Goal: Transaction & Acquisition: Purchase product/service

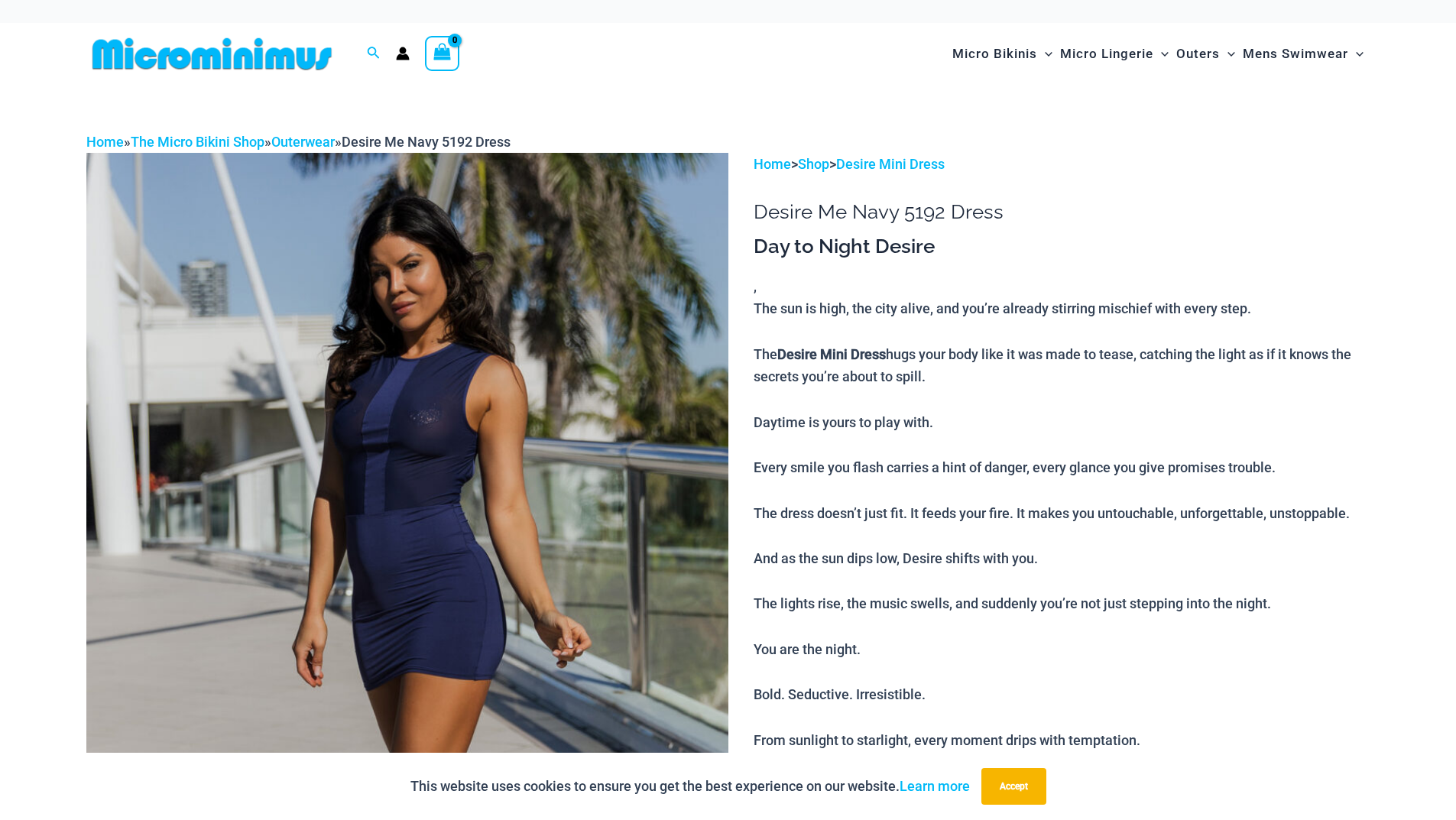
type input "**********"
click at [440, 470] on img at bounding box center [407, 635] width 642 height 963
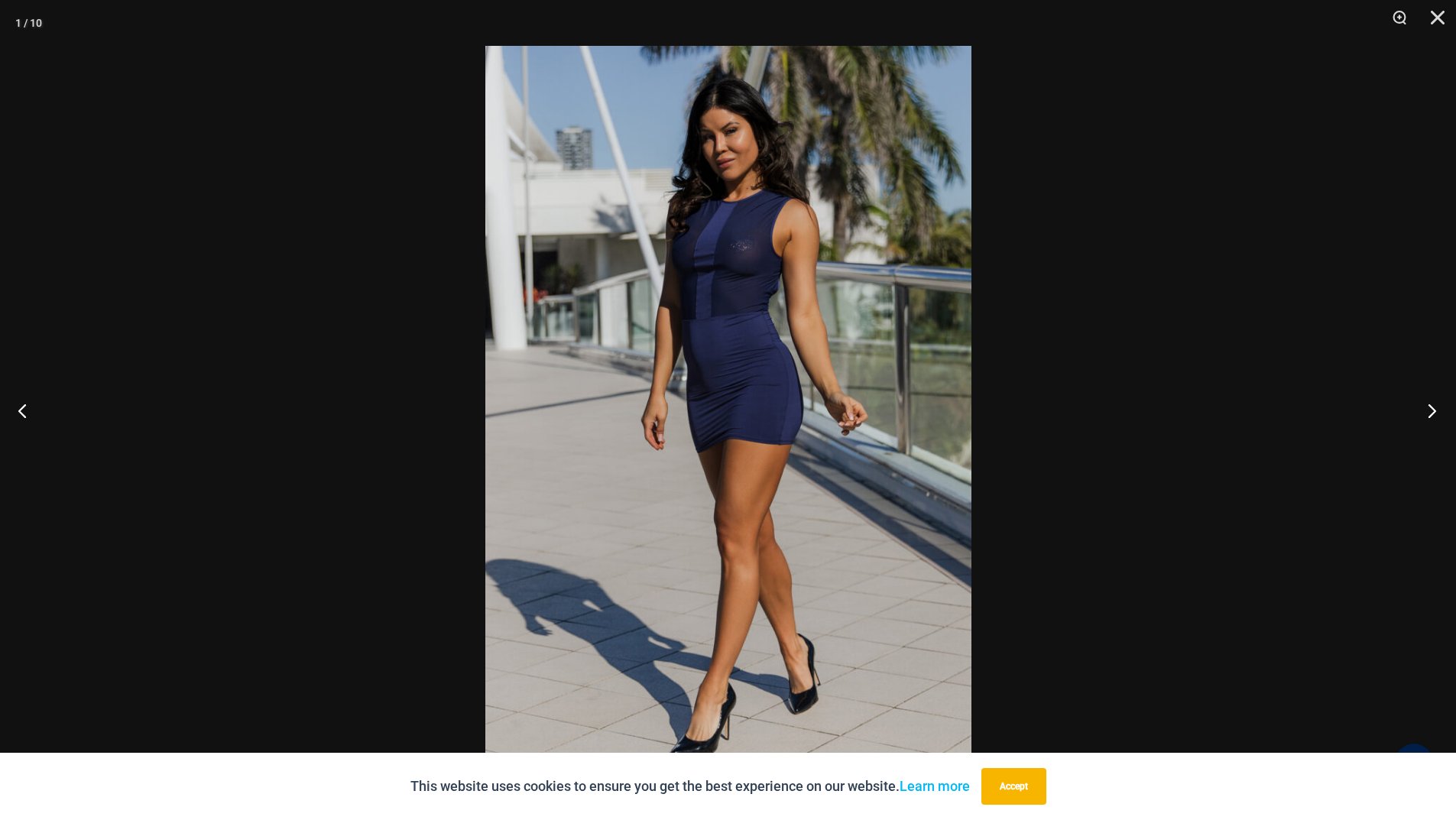
click at [1435, 410] on button "Next" at bounding box center [1427, 410] width 57 height 76
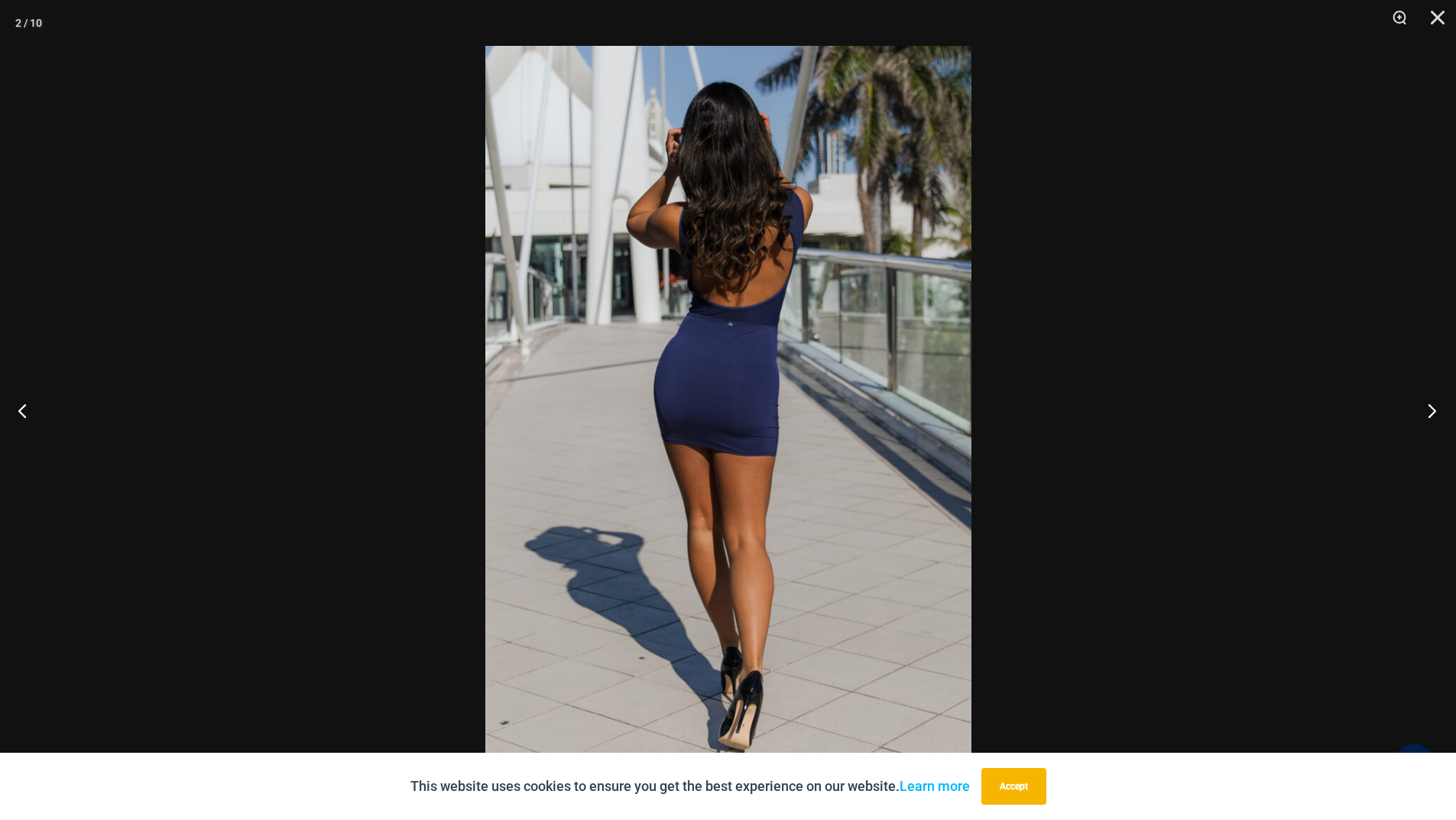
click at [1435, 410] on button "Next" at bounding box center [1427, 410] width 57 height 76
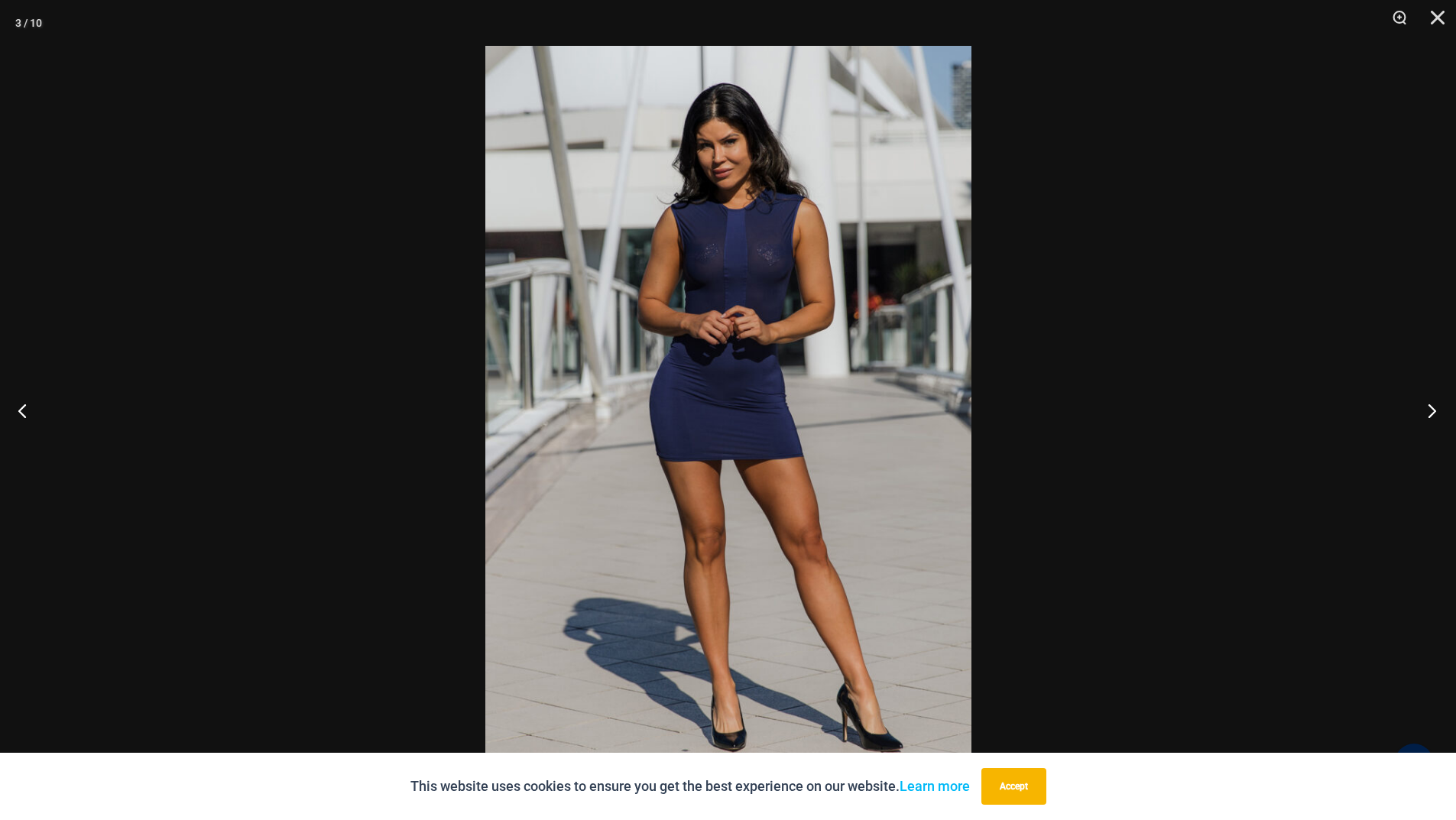
click at [1435, 410] on button "Next" at bounding box center [1427, 410] width 57 height 76
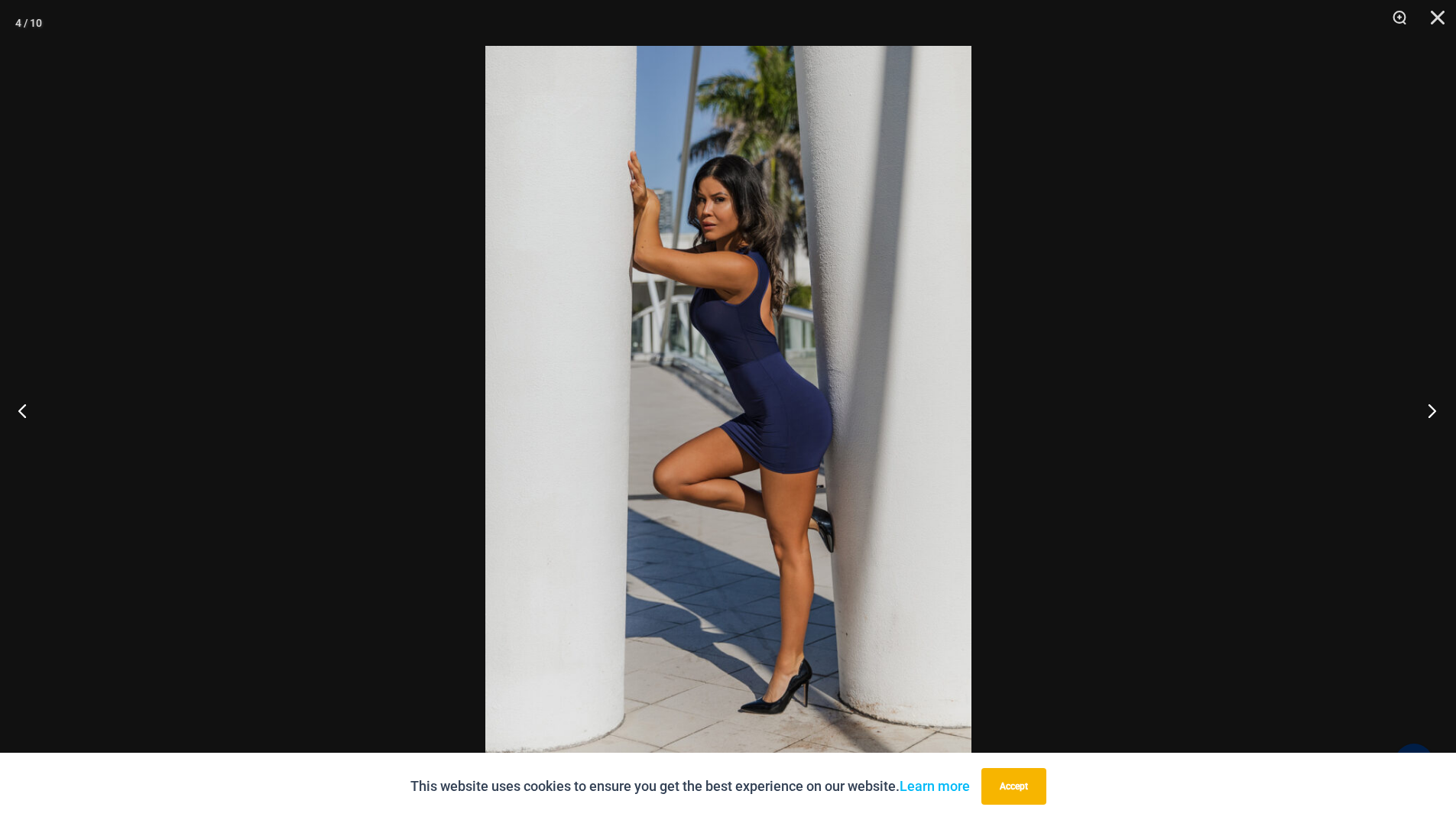
click at [1435, 410] on button "Next" at bounding box center [1427, 410] width 57 height 76
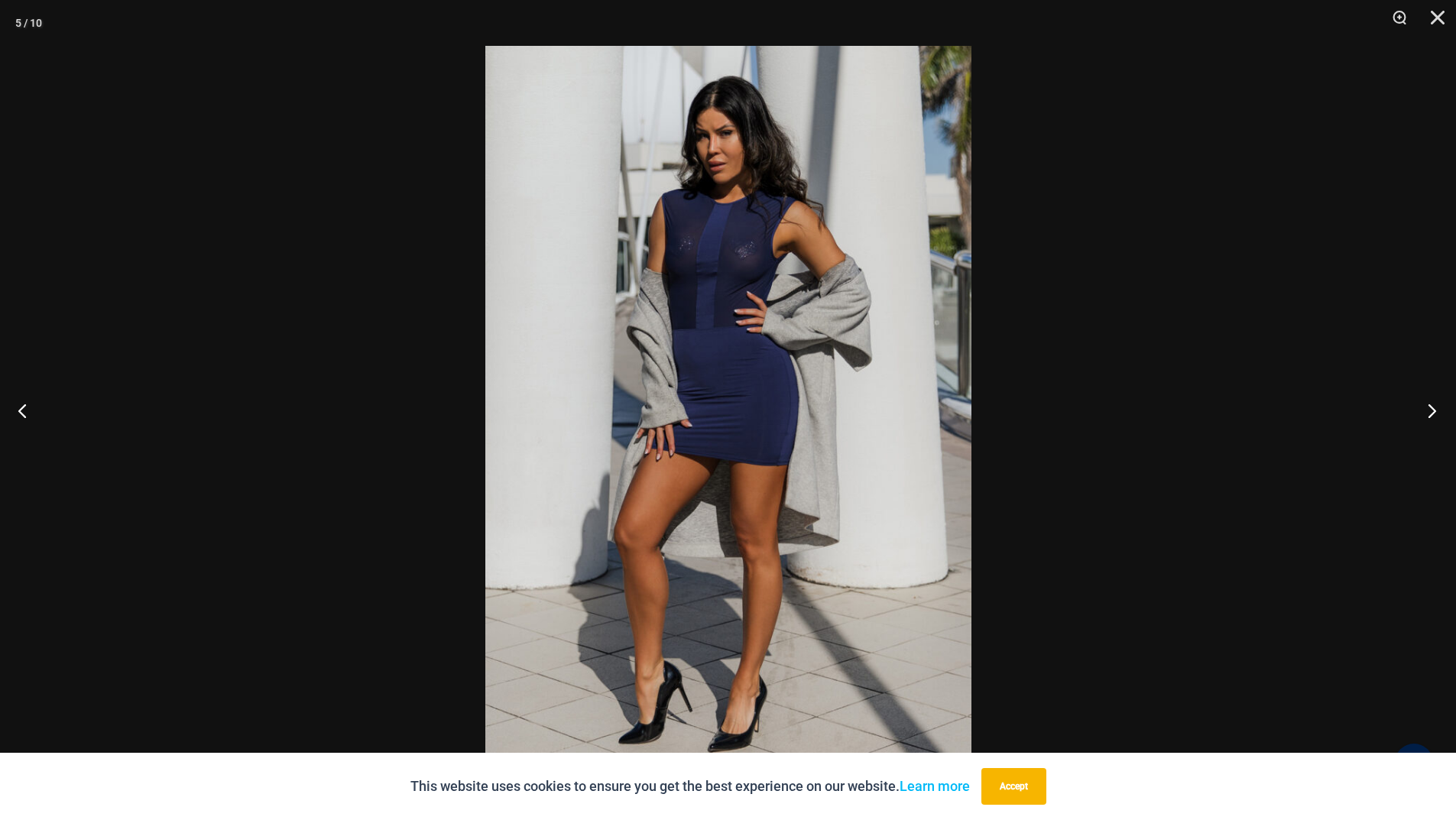
click at [1435, 410] on button "Next" at bounding box center [1427, 410] width 57 height 76
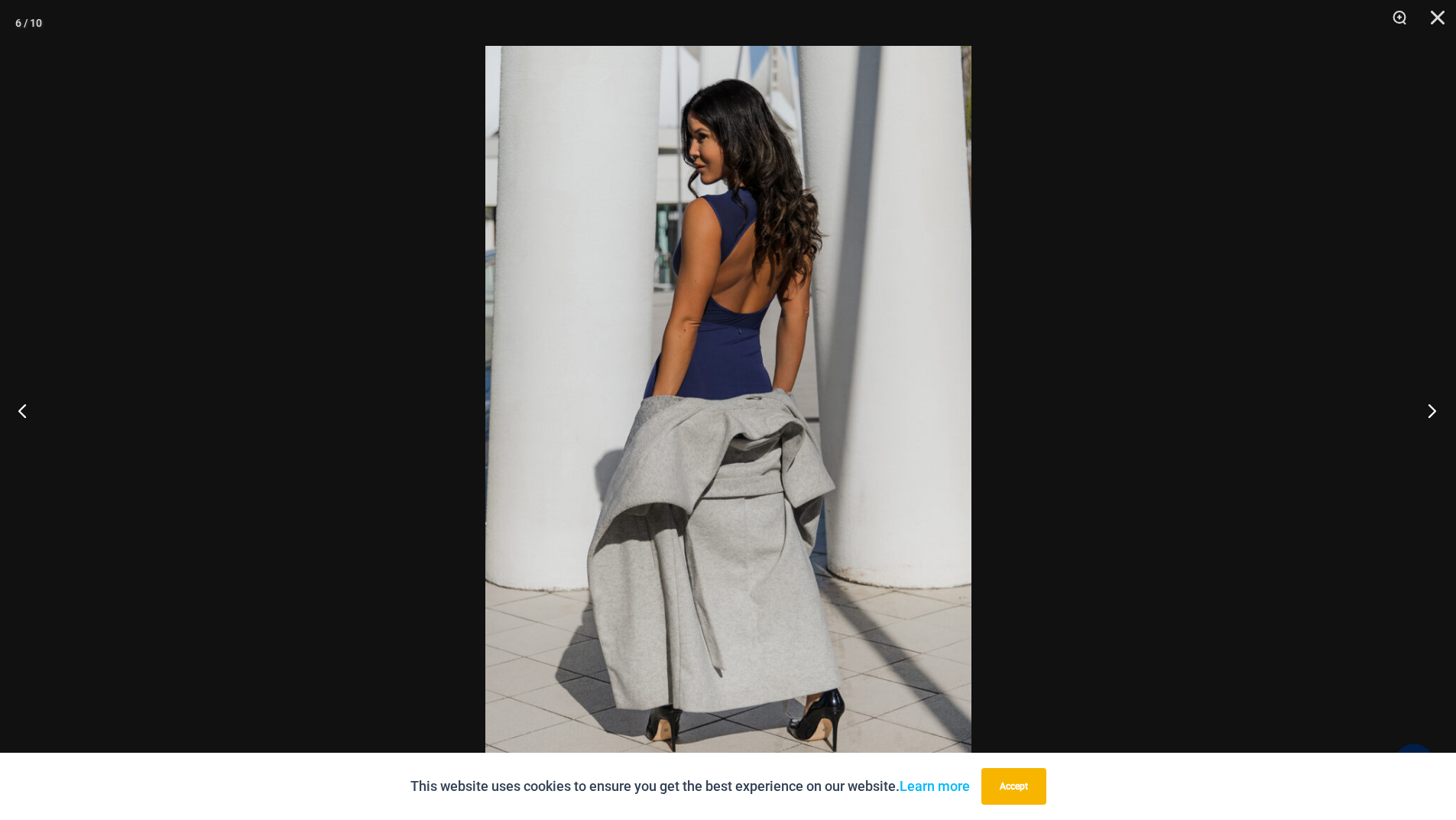
click at [1435, 410] on button "Next" at bounding box center [1427, 410] width 57 height 76
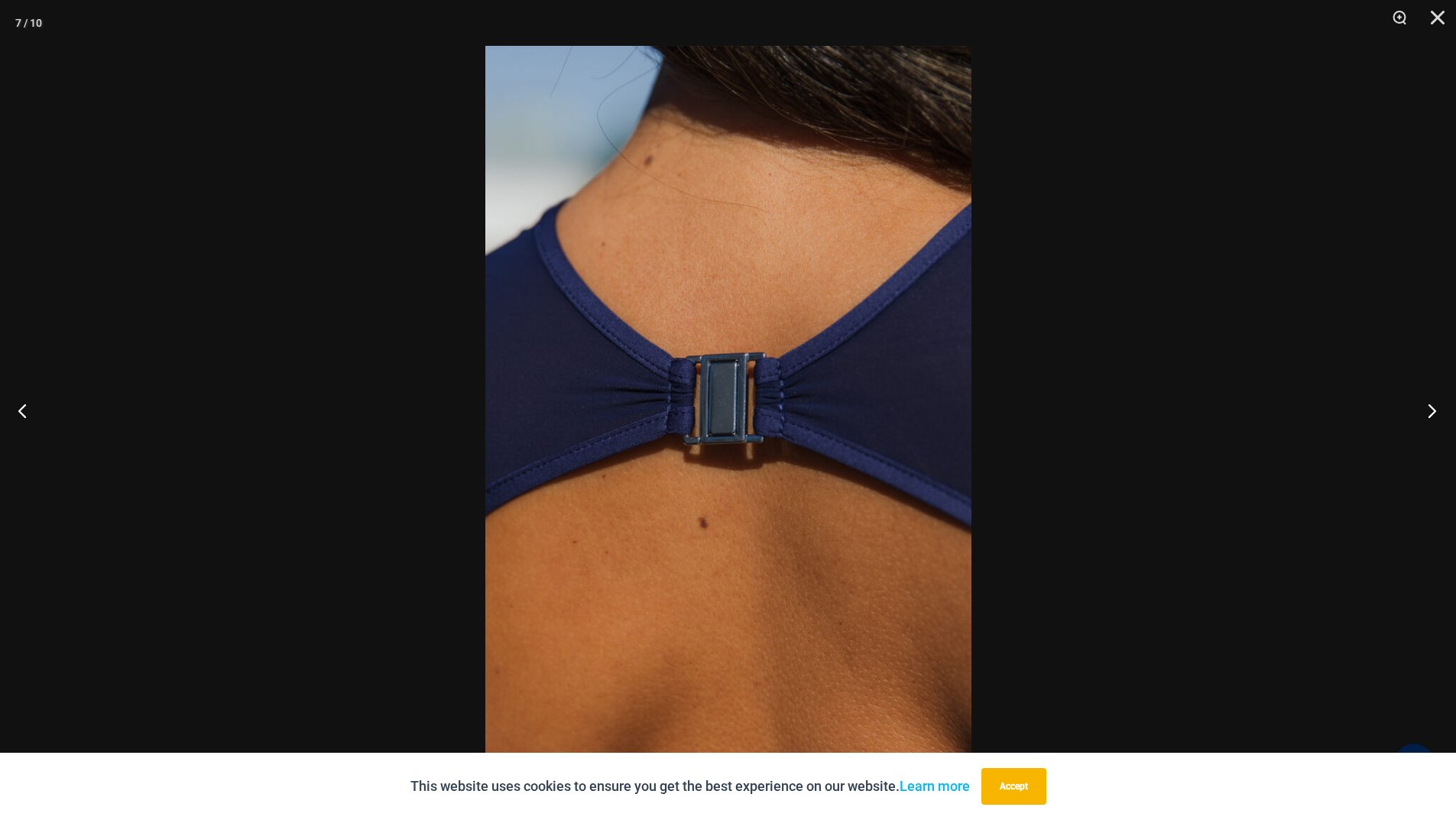
click at [1430, 405] on button "Next" at bounding box center [1427, 410] width 57 height 76
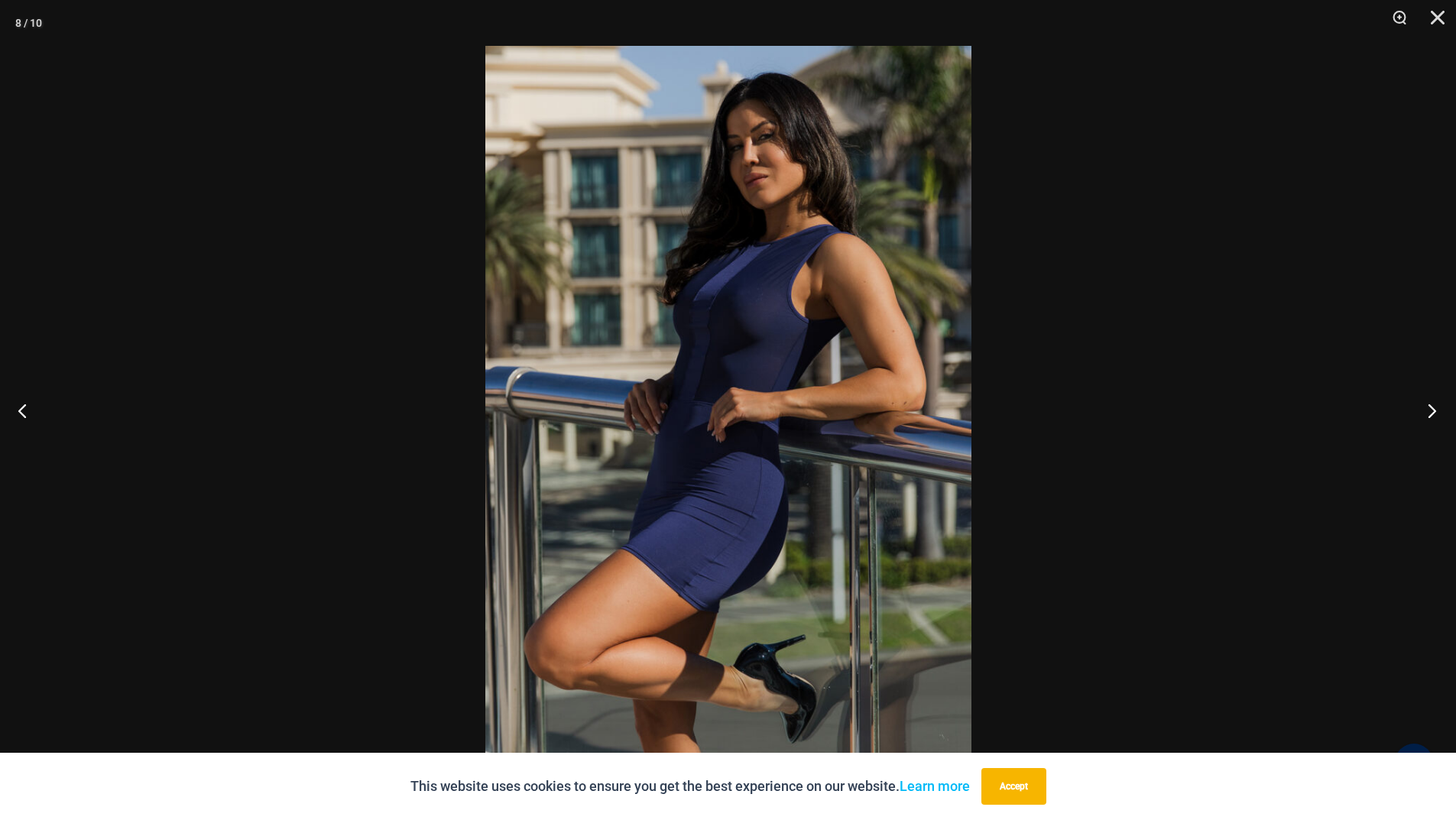
click at [1430, 405] on button "Next" at bounding box center [1427, 410] width 57 height 76
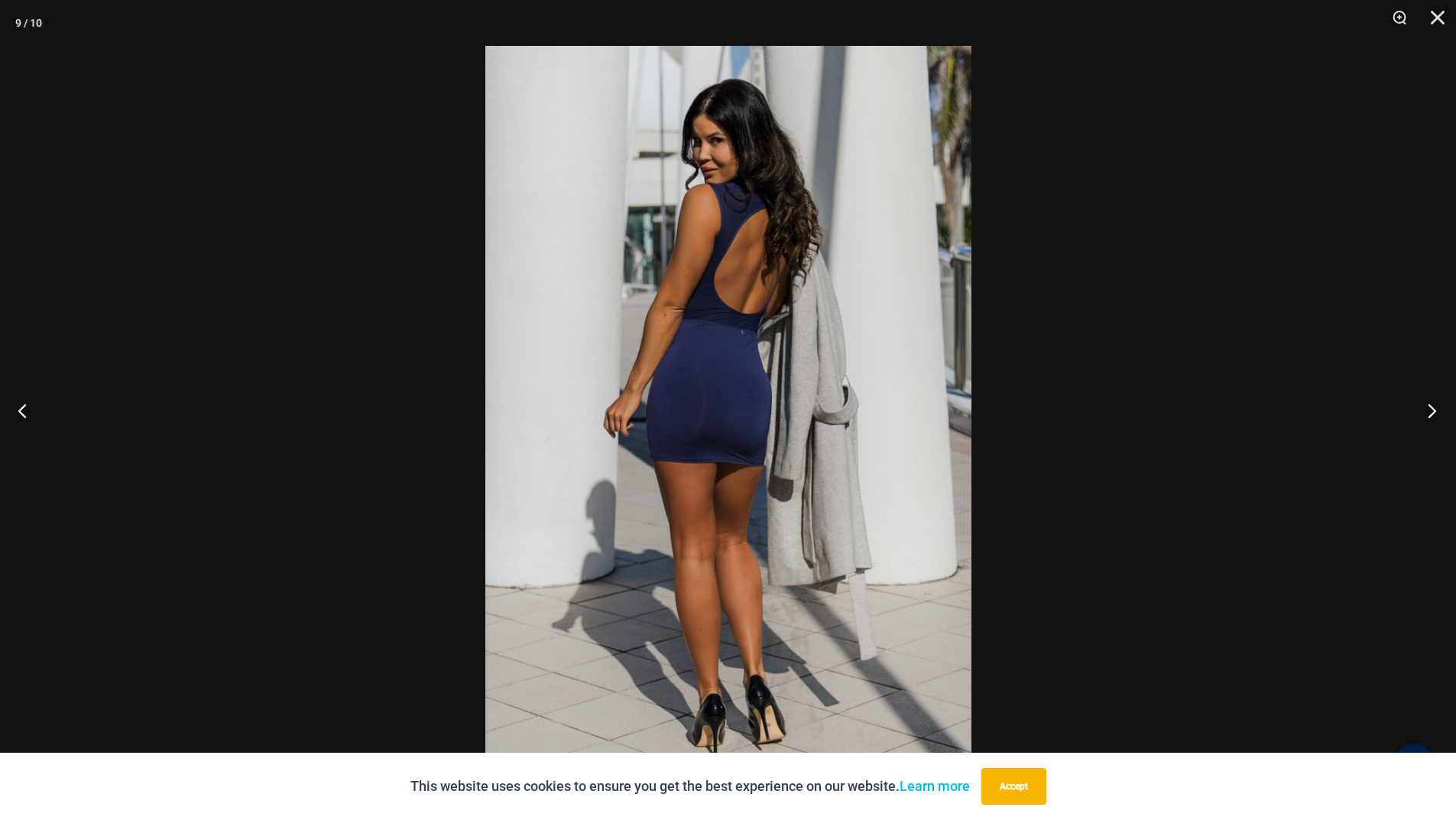
click at [1430, 405] on button "Next" at bounding box center [1427, 410] width 57 height 76
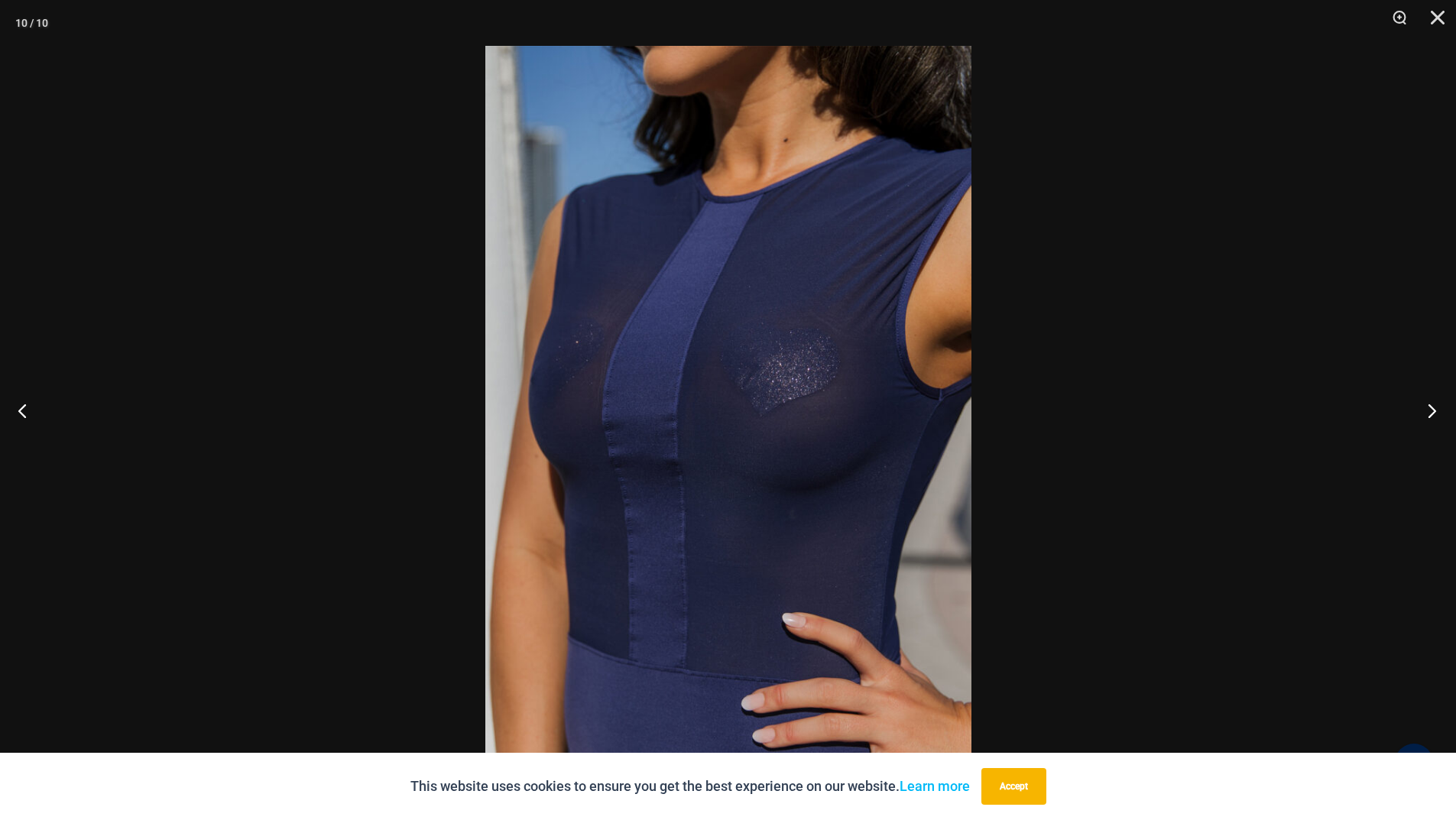
click at [1430, 405] on button "Next" at bounding box center [1427, 410] width 57 height 76
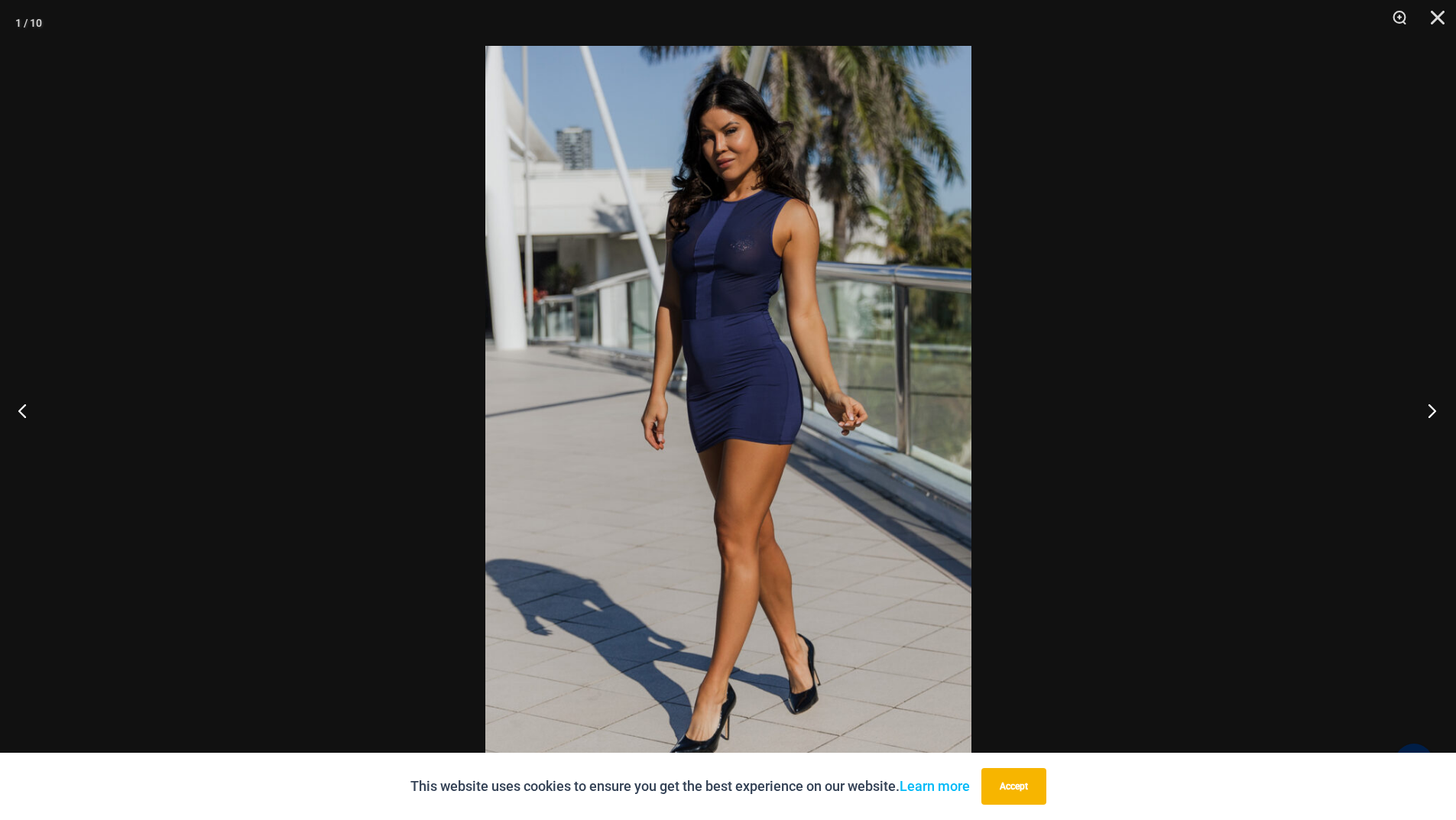
click at [1430, 405] on button "Next" at bounding box center [1427, 410] width 57 height 76
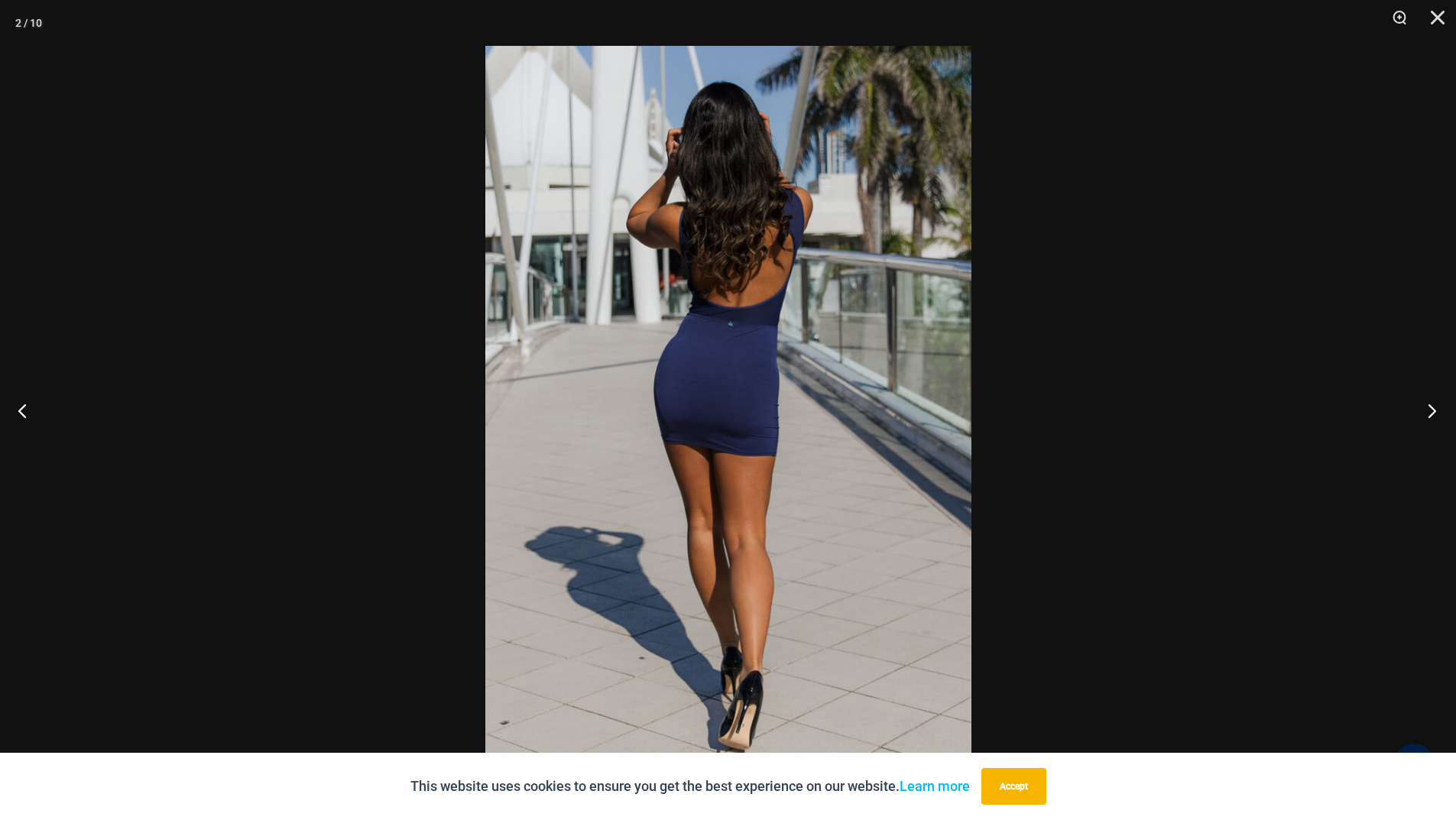
click at [1430, 405] on button "Next" at bounding box center [1427, 410] width 57 height 76
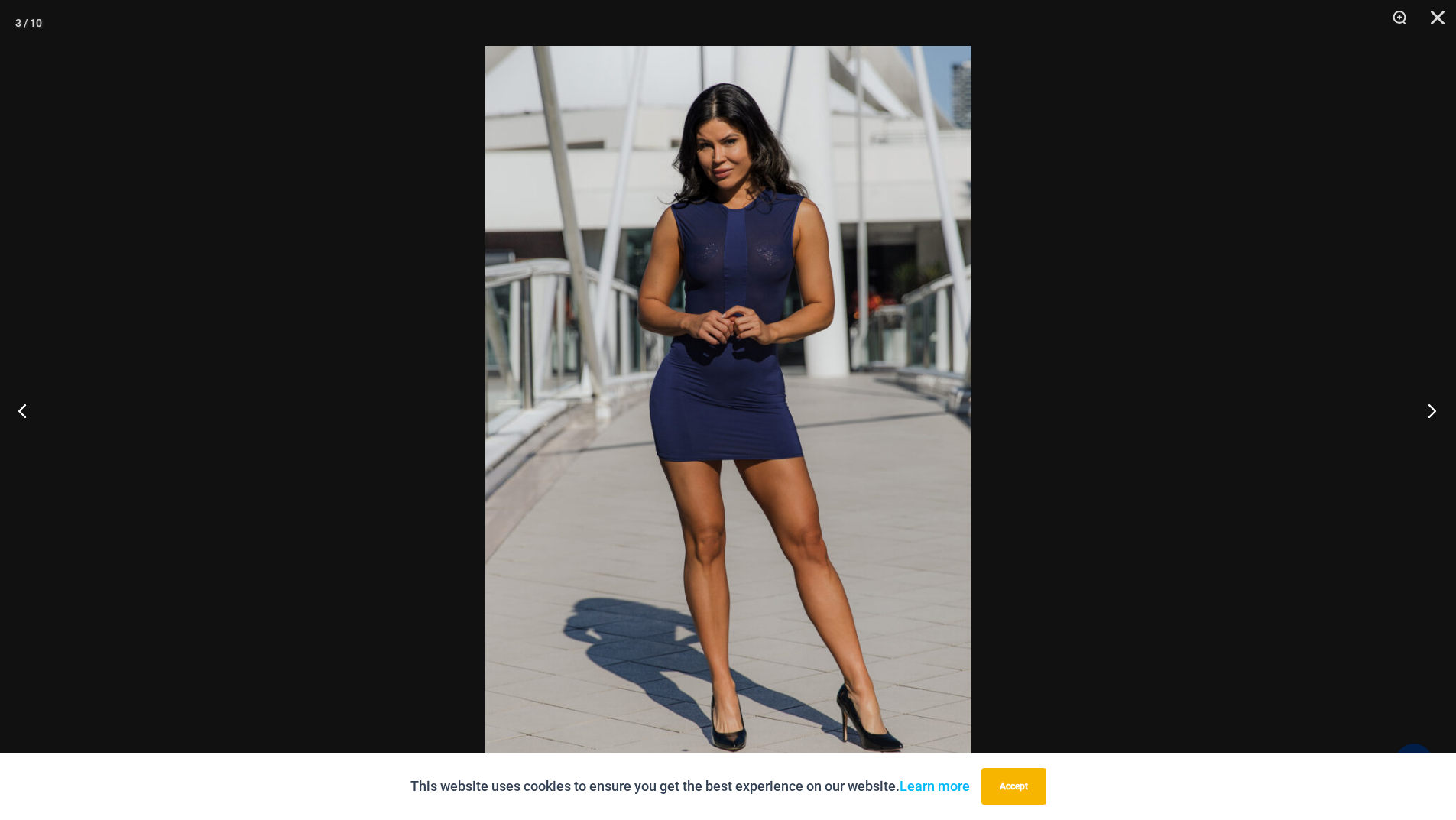
click at [1430, 405] on button "Next" at bounding box center [1427, 410] width 57 height 76
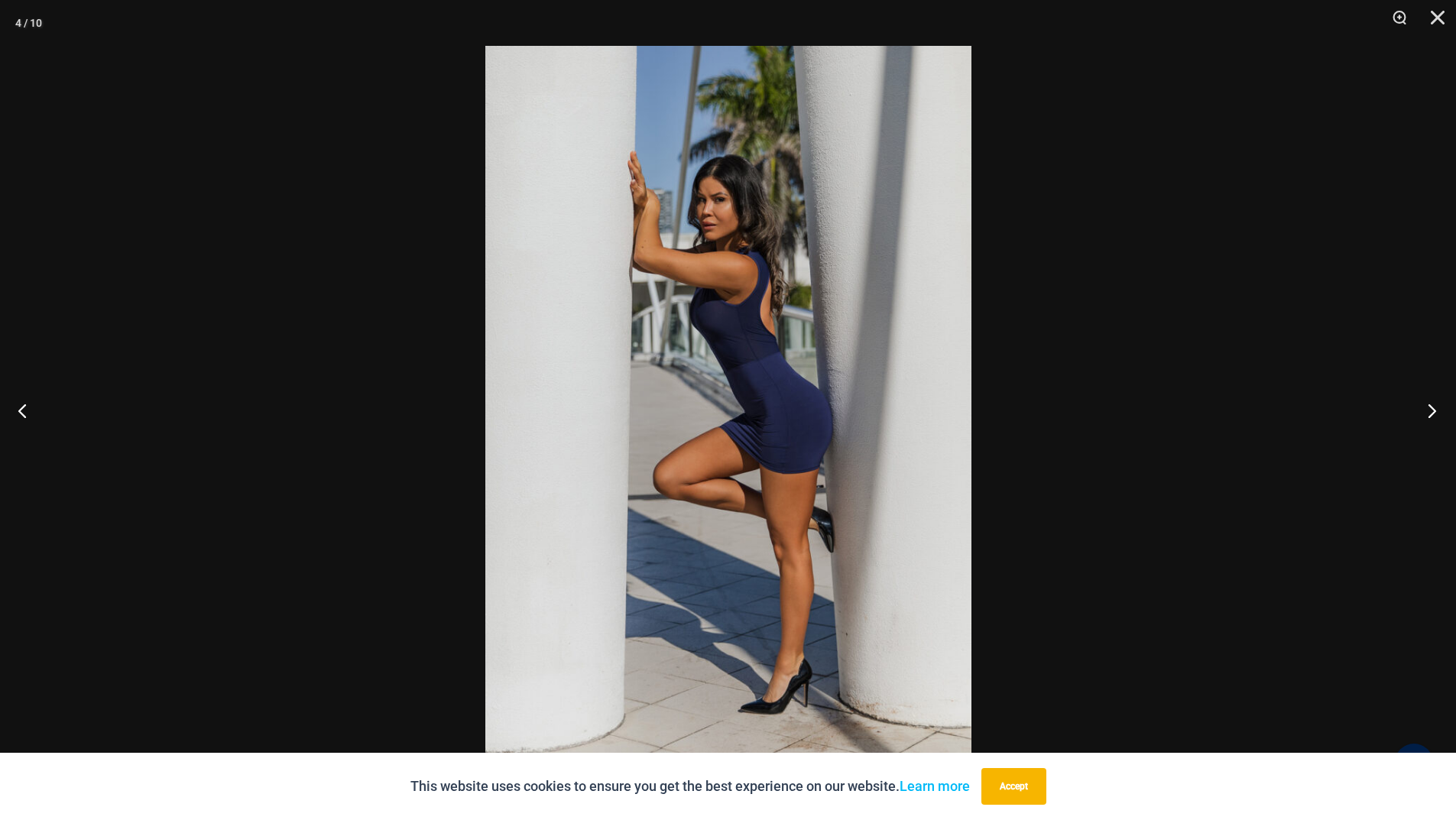
click at [1430, 405] on button "Next" at bounding box center [1427, 410] width 57 height 76
